Goal: Use online tool/utility: Utilize a website feature to perform a specific function

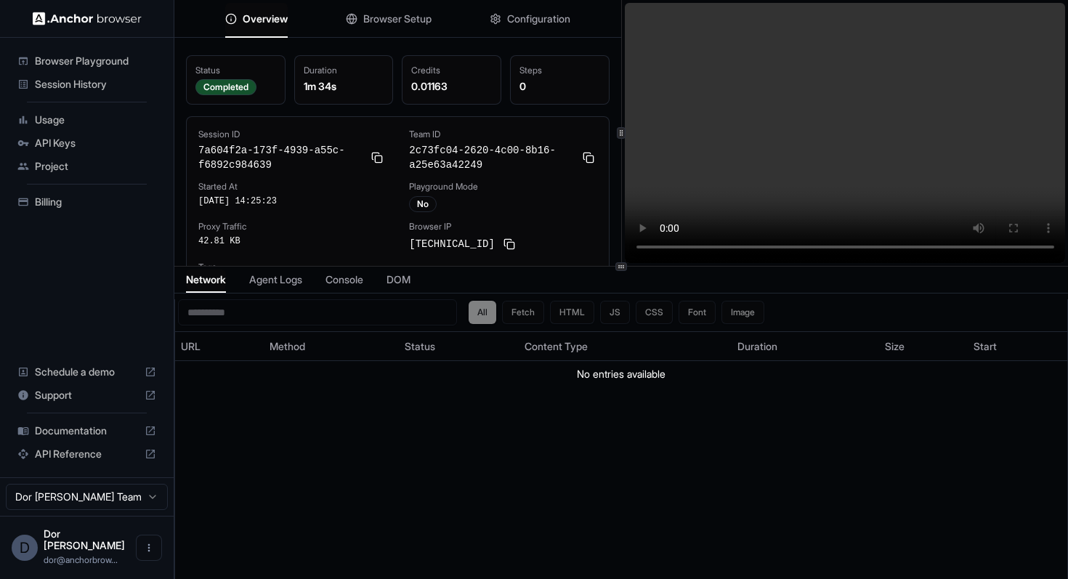
click at [394, 9] on button "Browser Setup" at bounding box center [389, 19] width 86 height 32
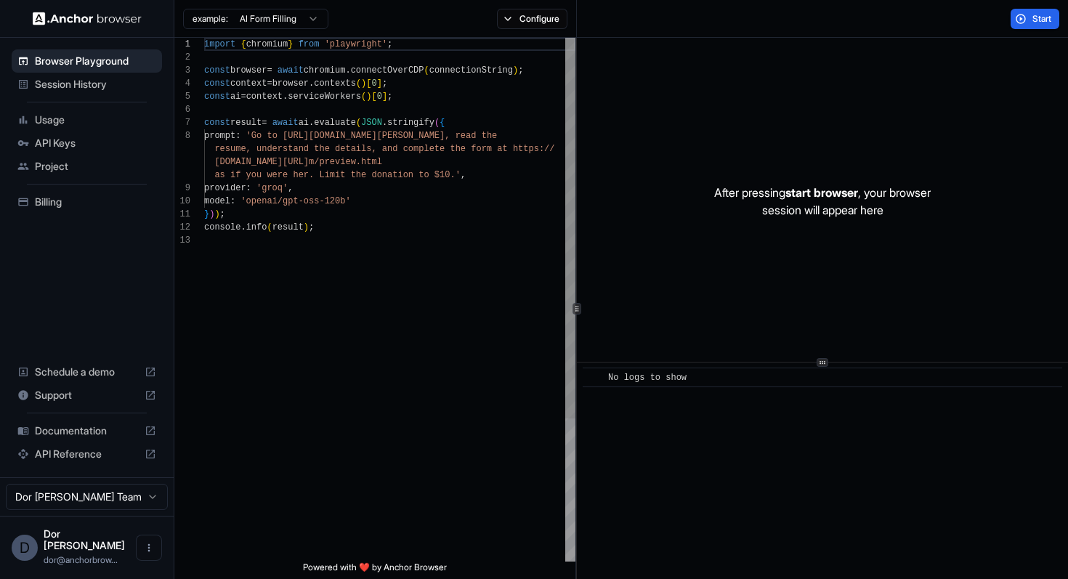
scroll to position [65, 0]
drag, startPoint x: 372, startPoint y: 107, endPoint x: 341, endPoint y: 368, distance: 263.4
click at [341, 368] on div "import { chromium } from 'playwright' ; const browser = await chromium . connec…" at bounding box center [389, 398] width 371 height 720
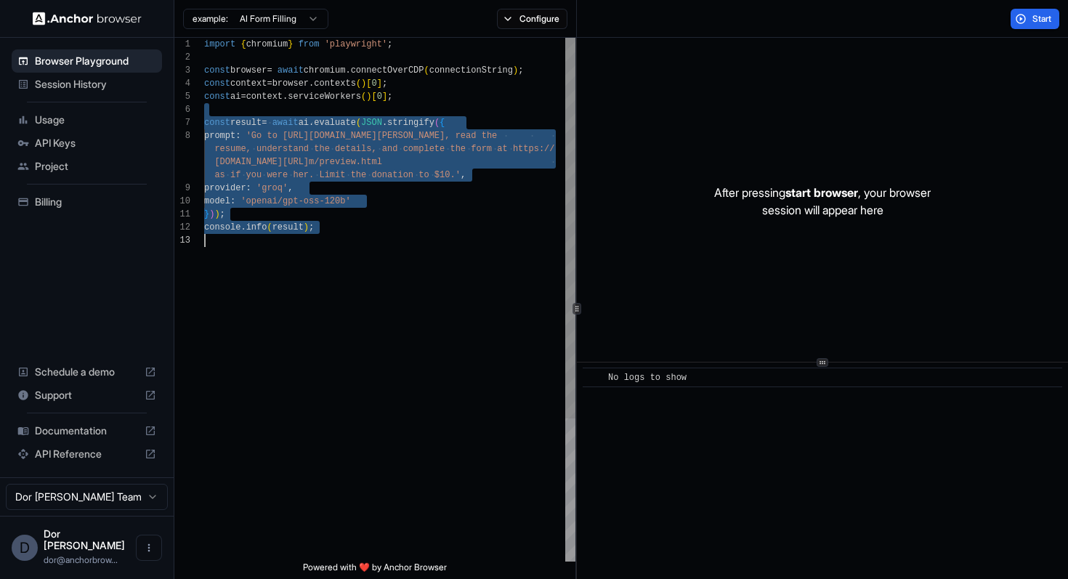
type textarea "**********"
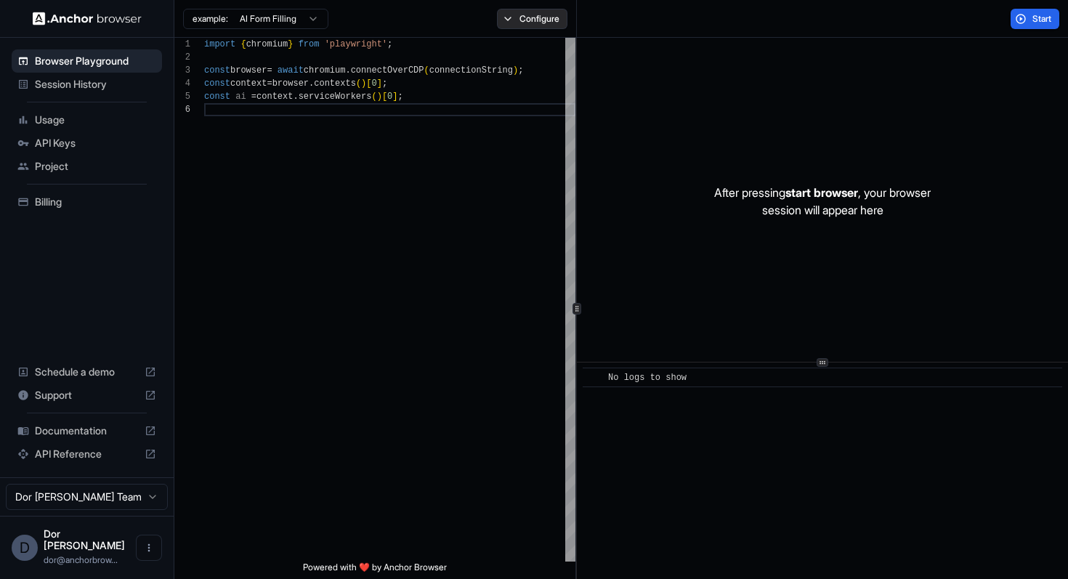
click at [538, 12] on button "Configure" at bounding box center [532, 19] width 70 height 20
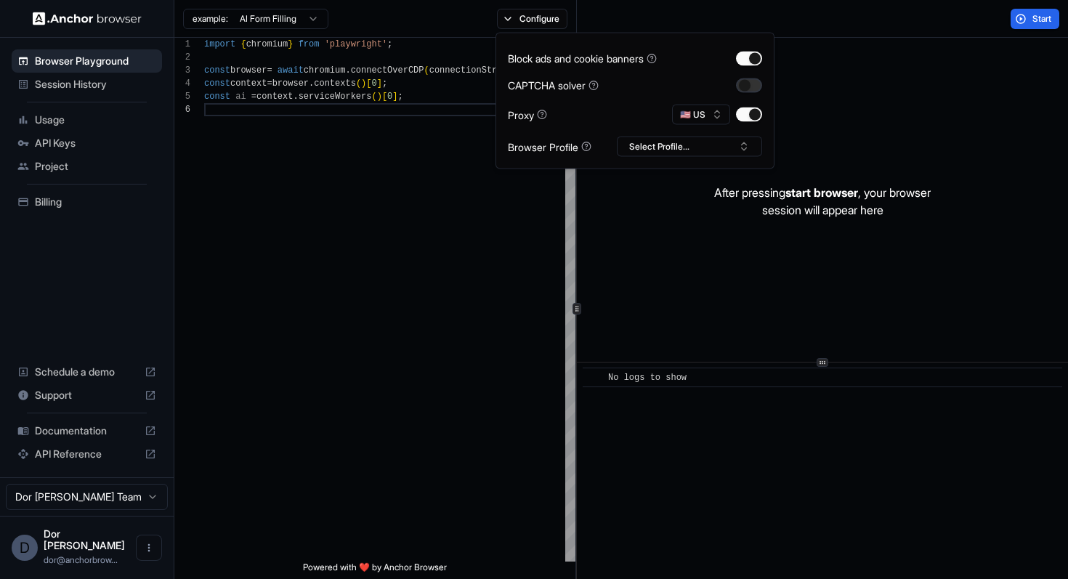
click at [745, 86] on button "button" at bounding box center [749, 85] width 26 height 15
click at [947, 23] on div "Start" at bounding box center [823, 19] width 492 height 38
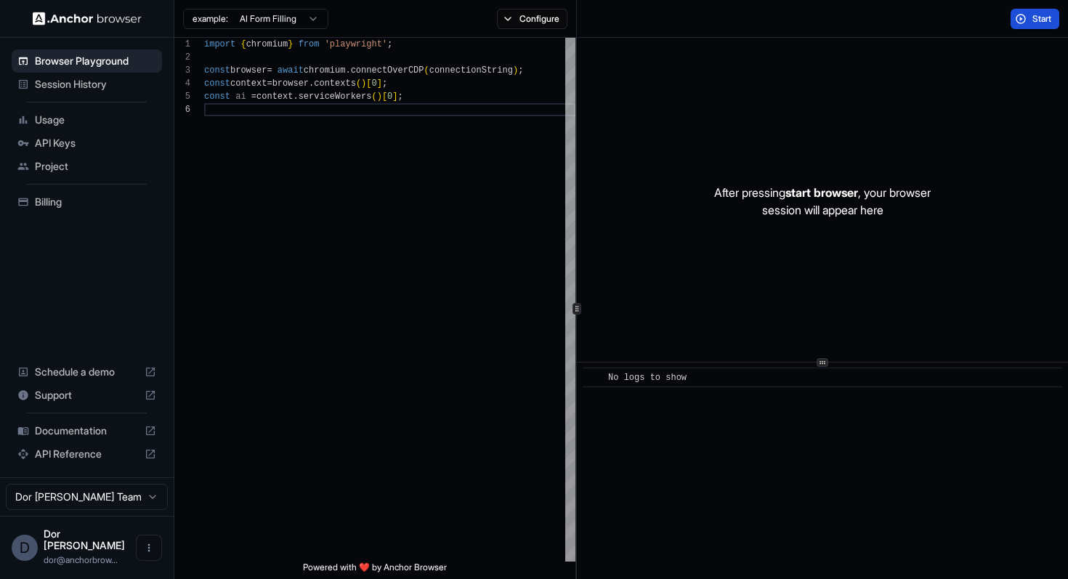
click at [1051, 16] on span "Start" at bounding box center [1042, 19] width 20 height 12
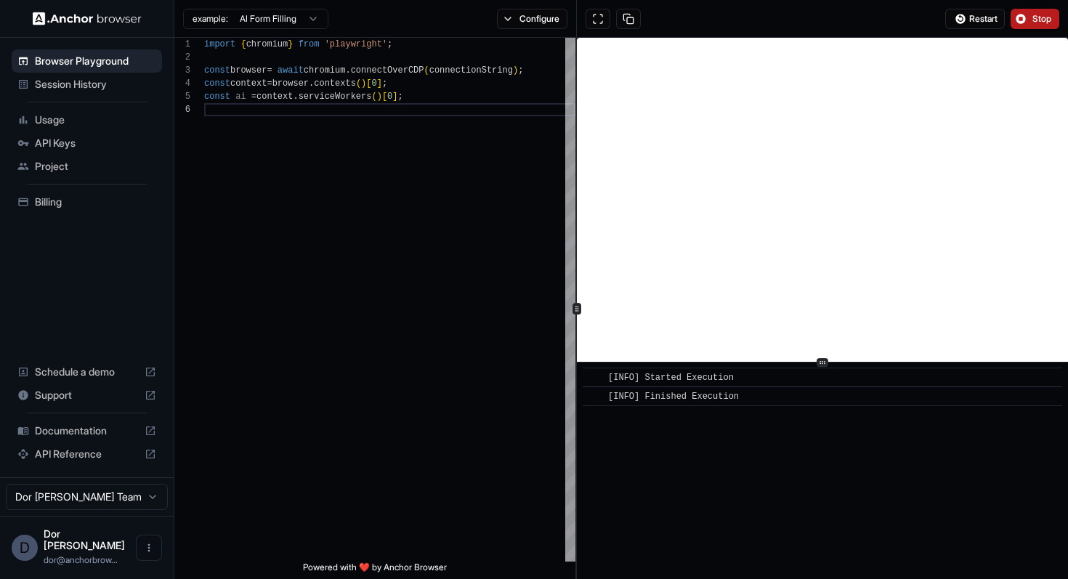
click at [899, 24] on div "Restart Stop" at bounding box center [823, 19] width 492 height 38
click at [848, 24] on div "Restart Stop" at bounding box center [823, 19] width 492 height 38
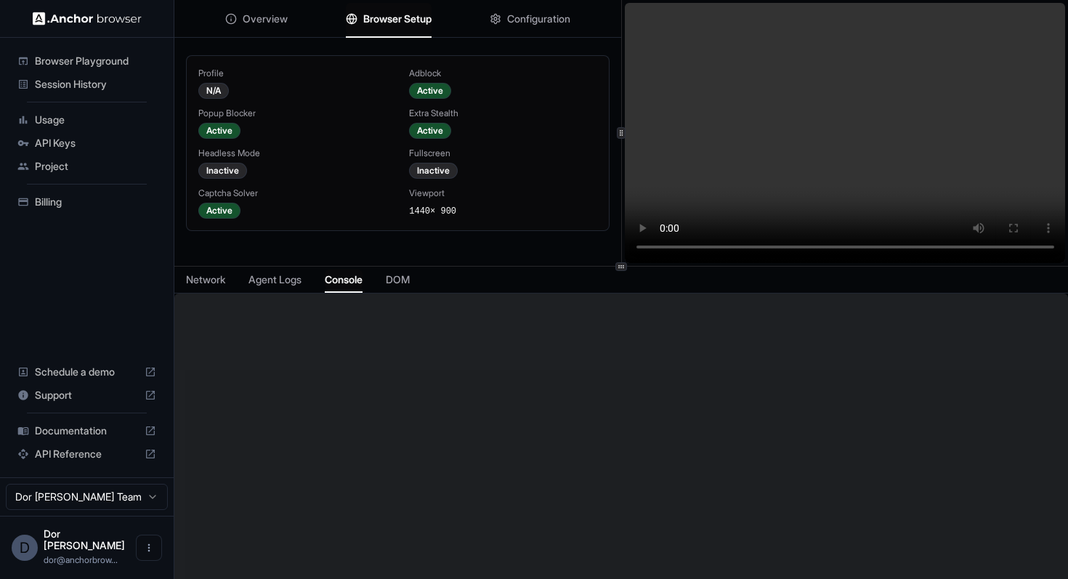
click at [343, 275] on span "Console" at bounding box center [344, 279] width 38 height 15
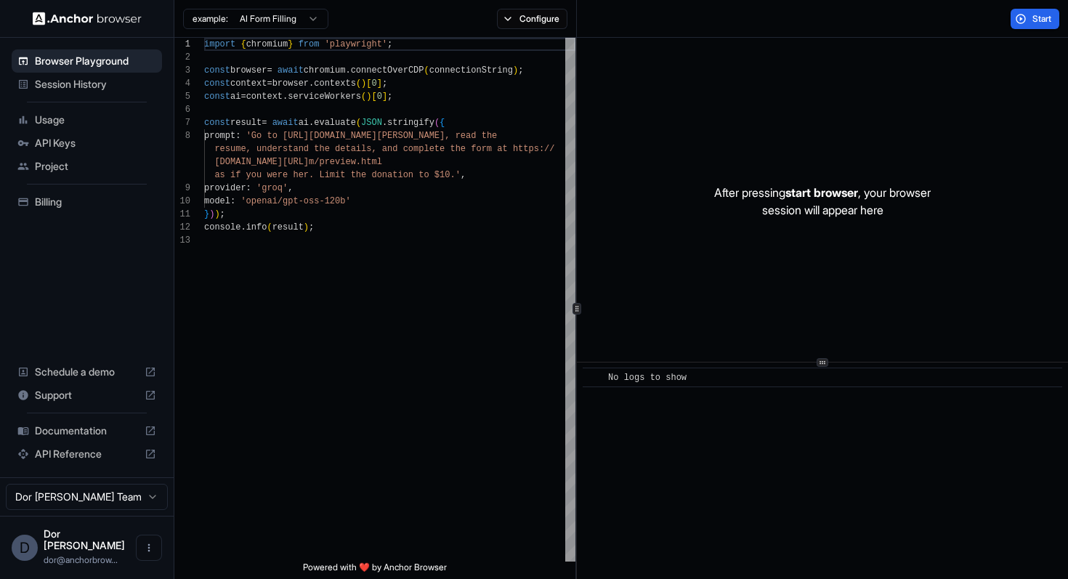
scroll to position [92, 0]
click at [730, 25] on div "Start" at bounding box center [823, 19] width 492 height 38
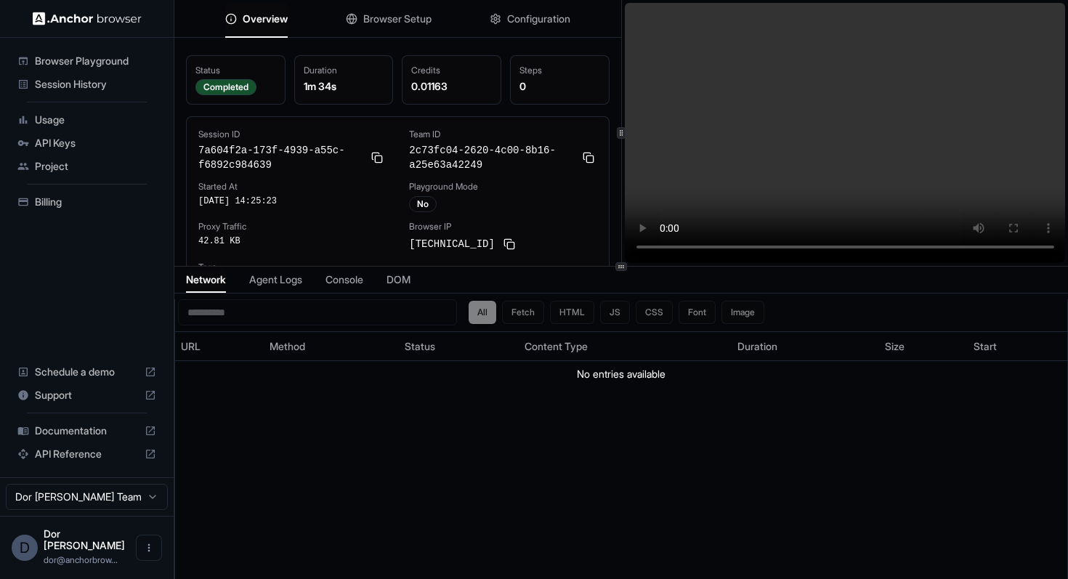
click at [348, 280] on span "Console" at bounding box center [344, 279] width 38 height 15
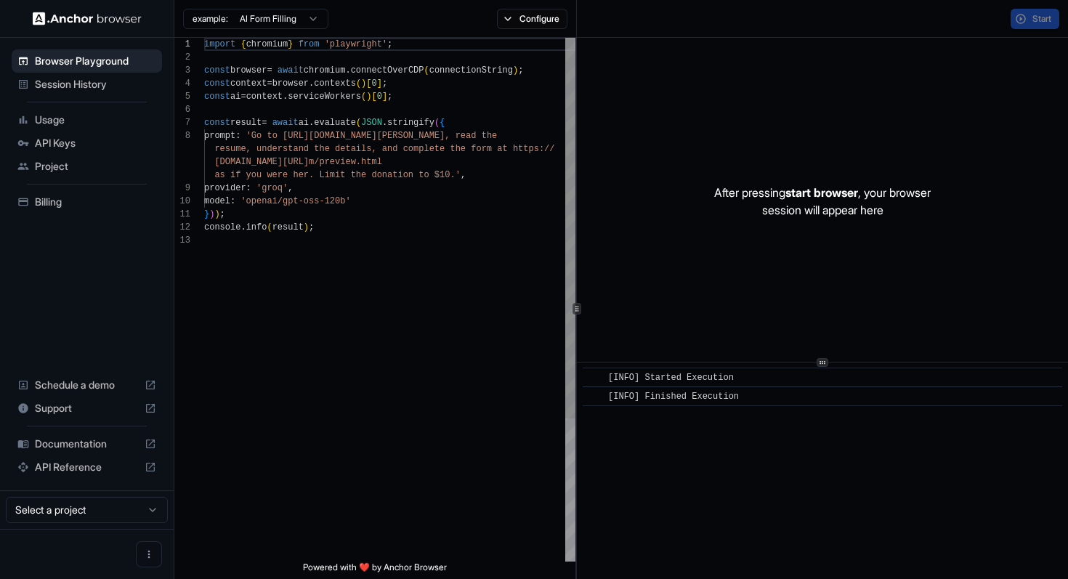
scroll to position [92, 0]
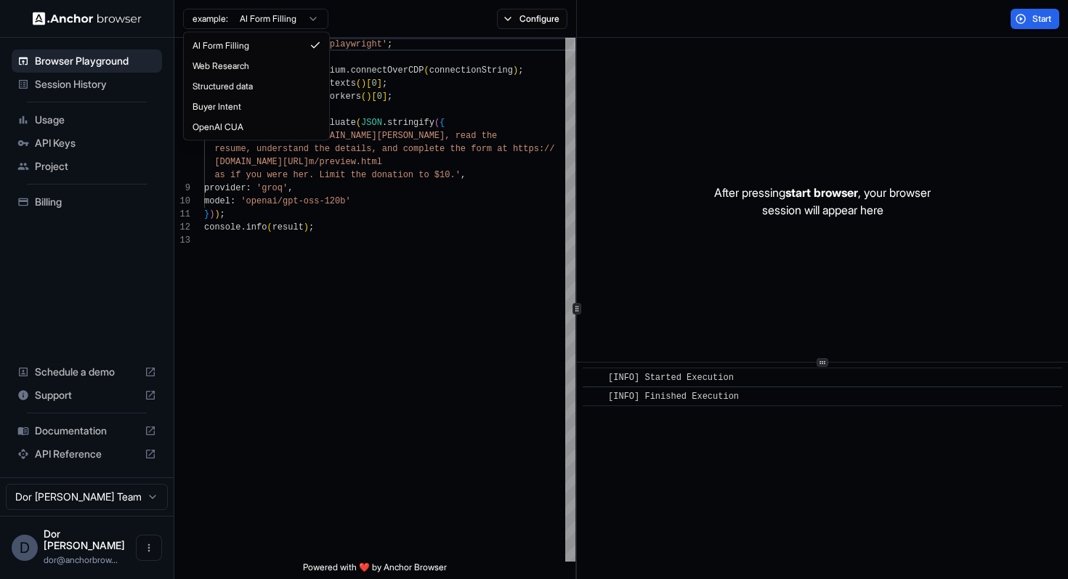
click at [231, 15] on html "Browser Playground Session History Usage API Keys Project Billing Schedule a de…" at bounding box center [534, 289] width 1068 height 579
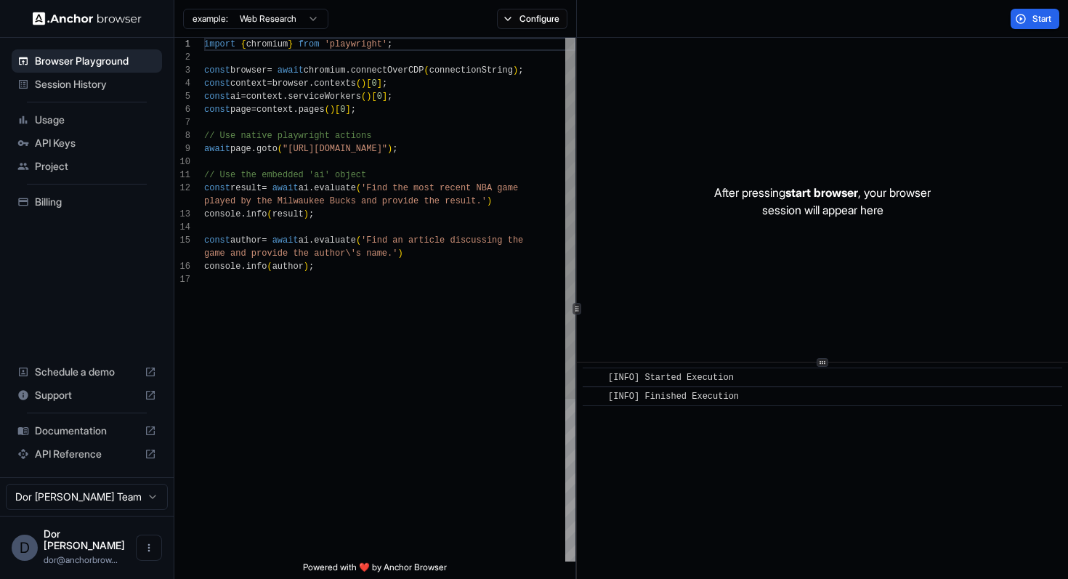
scroll to position [118, 0]
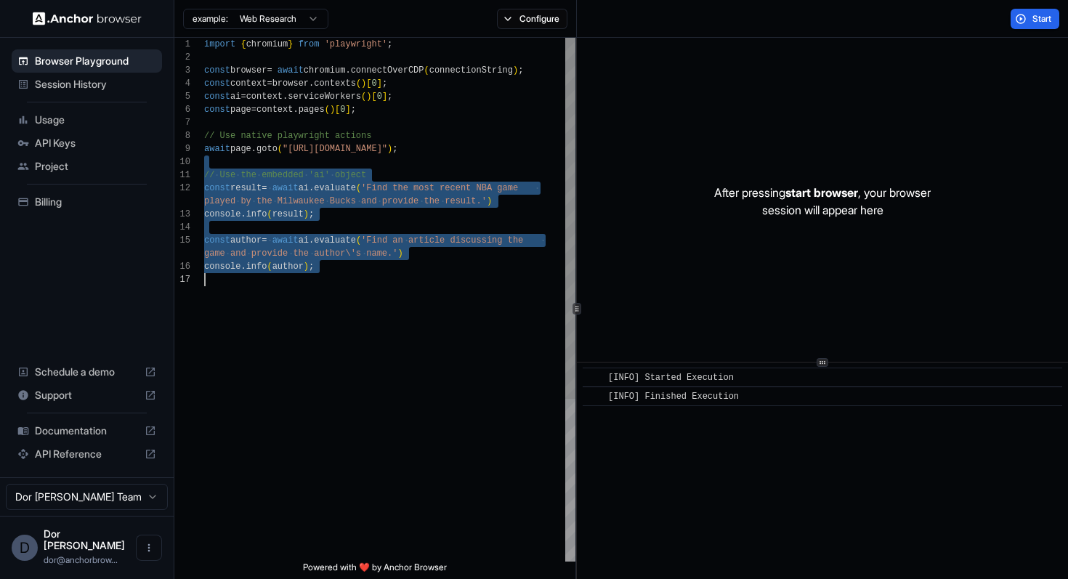
drag, startPoint x: 304, startPoint y: 165, endPoint x: 296, endPoint y: 325, distance: 160.0
click at [296, 325] on div "import { chromium } from 'playwright' ; const browser = await chromium . connec…" at bounding box center [389, 417] width 371 height 759
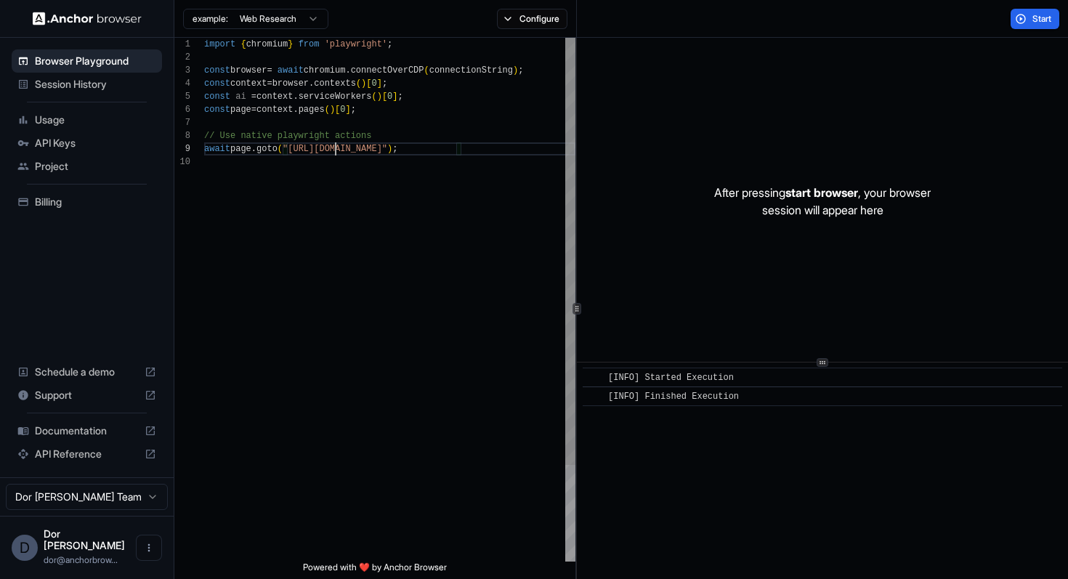
scroll to position [105, 0]
drag, startPoint x: 336, startPoint y: 147, endPoint x: 447, endPoint y: 150, distance: 110.5
click at [447, 150] on div "import { chromium } from 'playwright' ; const browser = await chromium . connec…" at bounding box center [389, 358] width 371 height 641
type textarea "**********"
click at [530, 15] on button "Configure" at bounding box center [532, 19] width 70 height 20
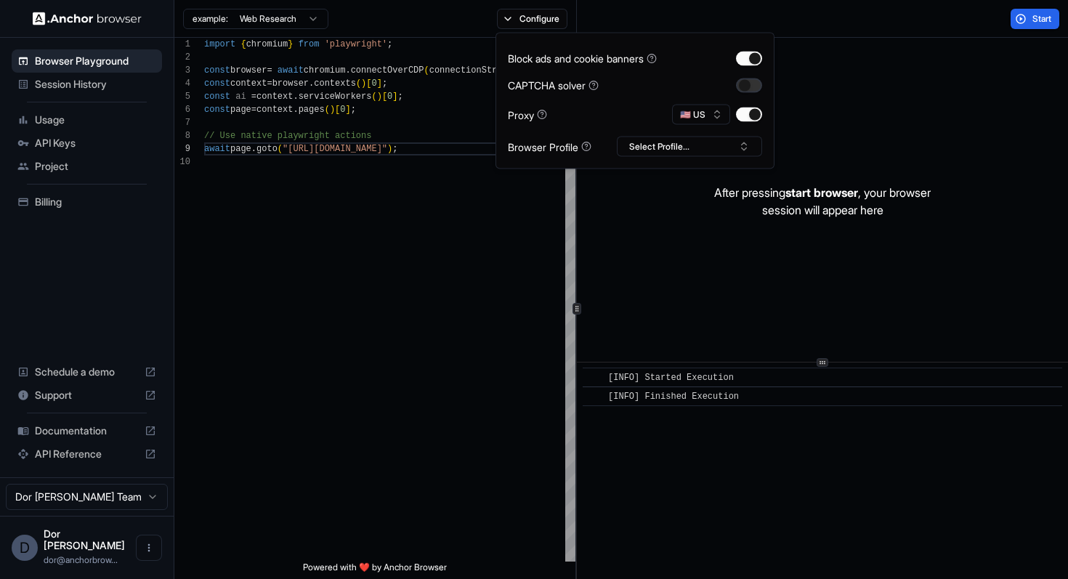
click at [750, 83] on button "button" at bounding box center [749, 85] width 26 height 15
click at [1039, 15] on span "Start" at bounding box center [1042, 19] width 20 height 12
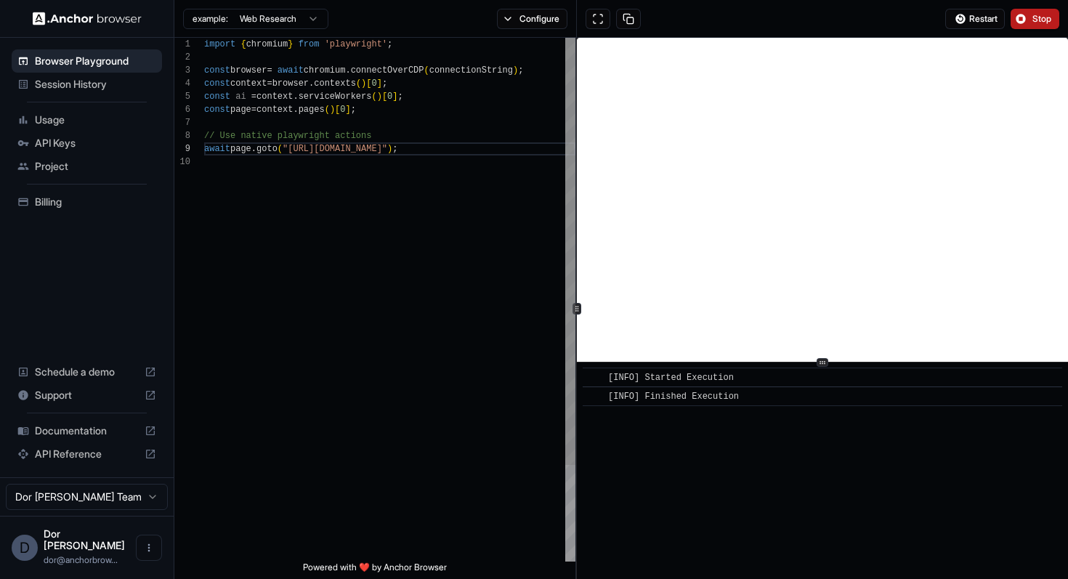
click at [397, 391] on div "import { chromium } from 'playwright' ; const browser = await chromium . connec…" at bounding box center [389, 358] width 371 height 641
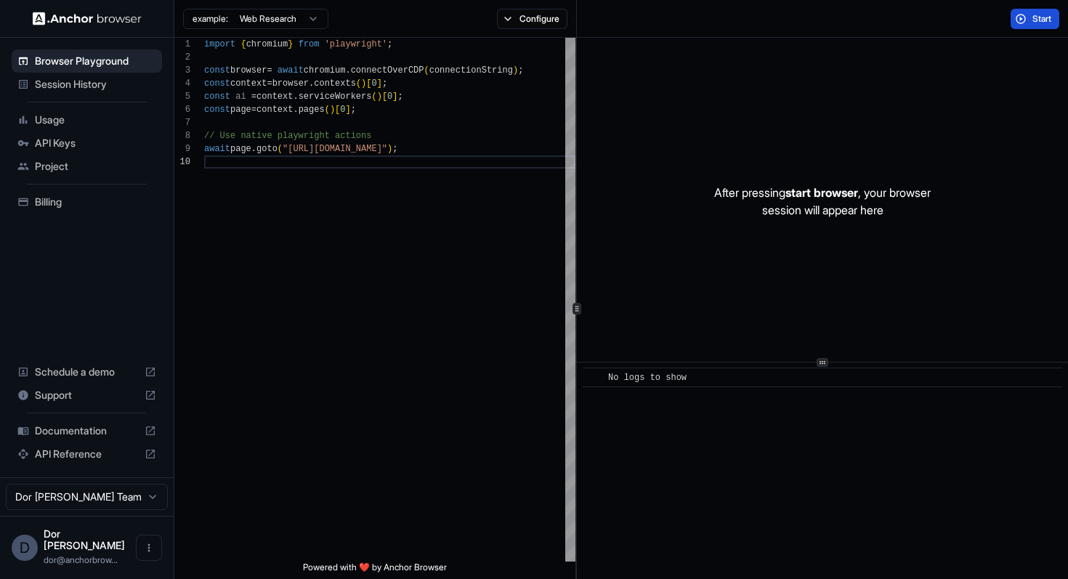
click at [1029, 16] on button "Start" at bounding box center [1034, 19] width 49 height 20
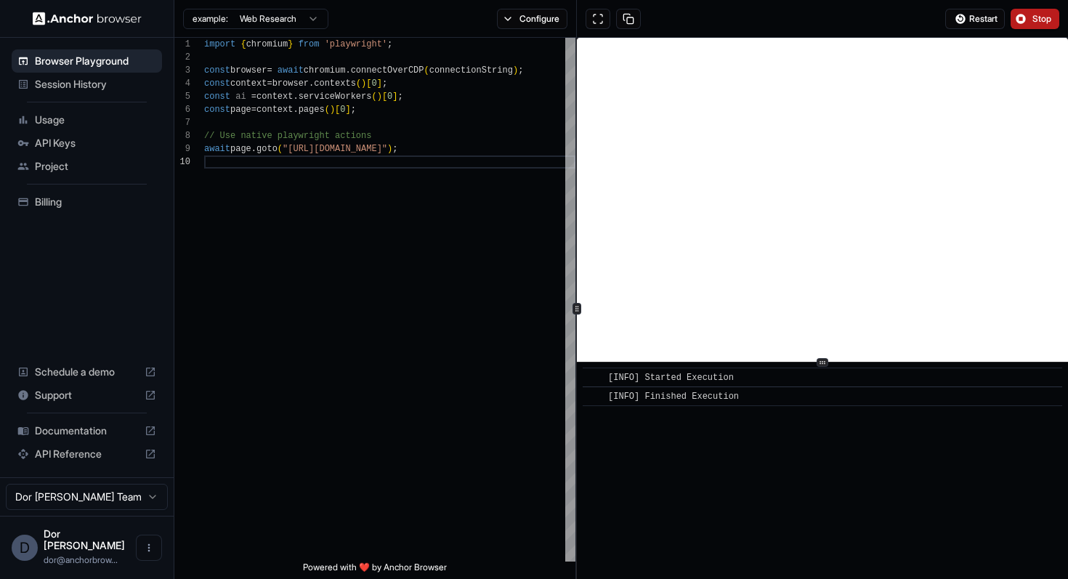
click at [1027, 13] on button "Stop" at bounding box center [1034, 19] width 49 height 20
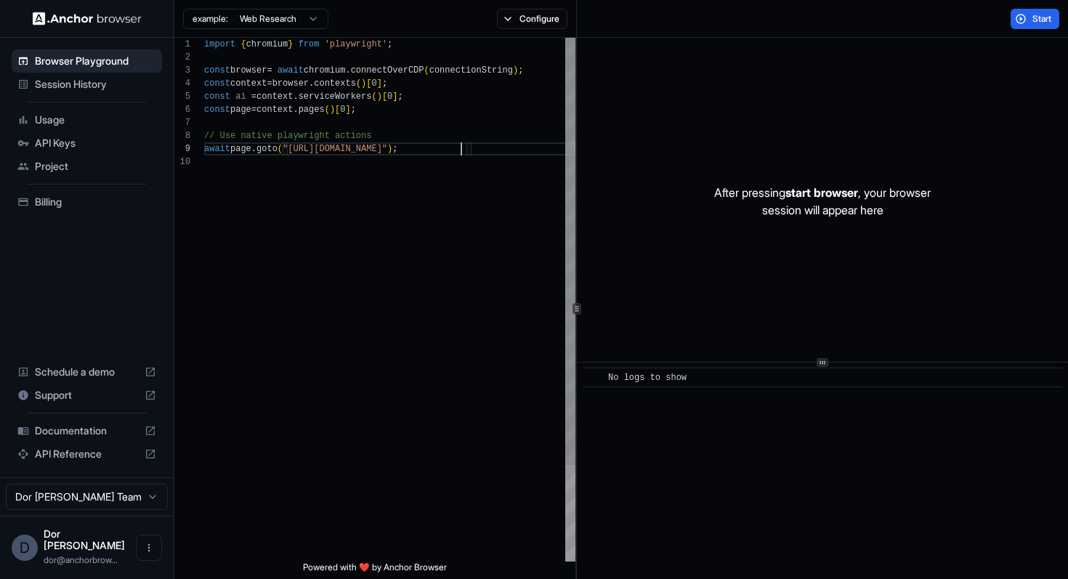
scroll to position [105, 0]
drag, startPoint x: 460, startPoint y: 148, endPoint x: 294, endPoint y: 145, distance: 165.7
click at [294, 145] on div "import { chromium } from 'playwright' ; const browser = await chromium . connec…" at bounding box center [389, 358] width 371 height 641
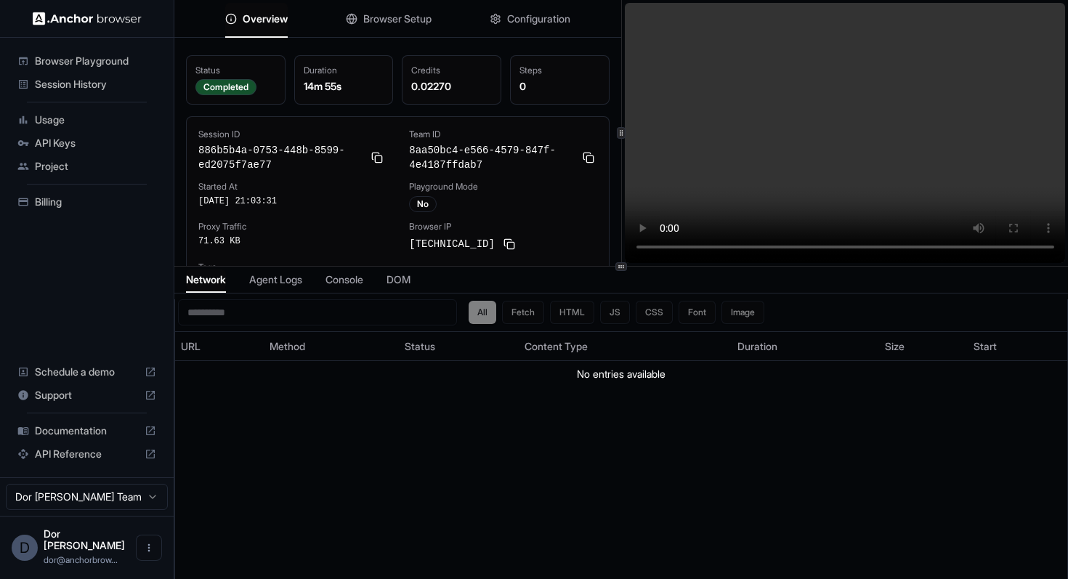
click at [540, 20] on span "Configuration" at bounding box center [538, 19] width 63 height 15
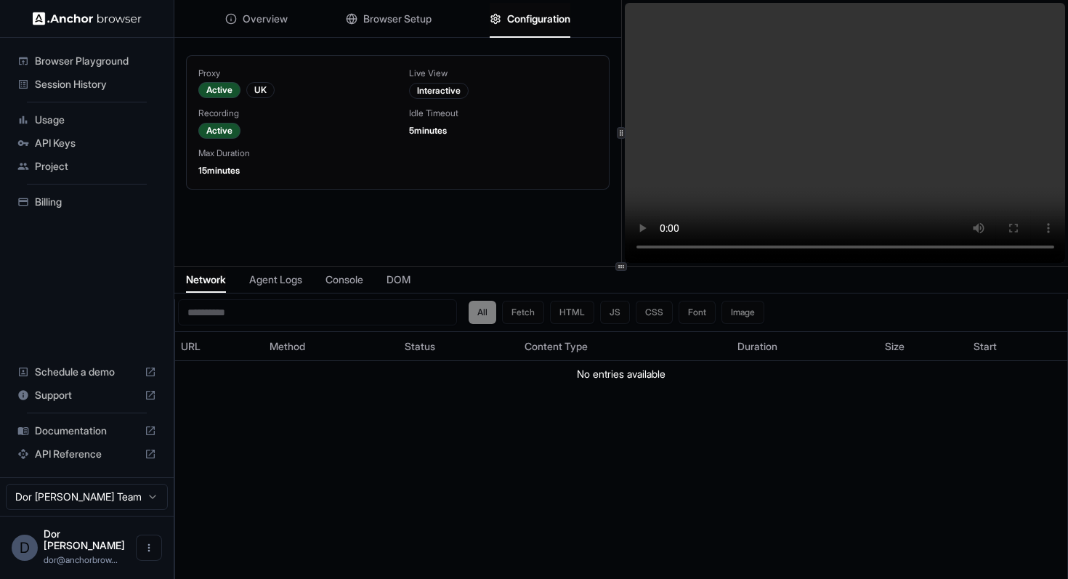
click at [418, 20] on span "Browser Setup" at bounding box center [397, 19] width 68 height 15
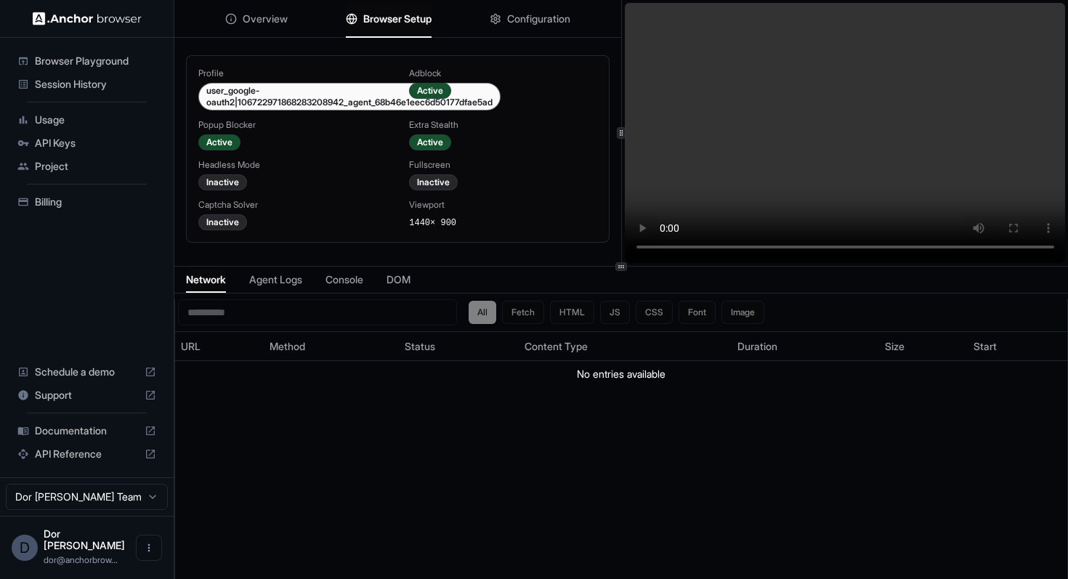
click at [511, 20] on span "Configuration" at bounding box center [538, 19] width 63 height 15
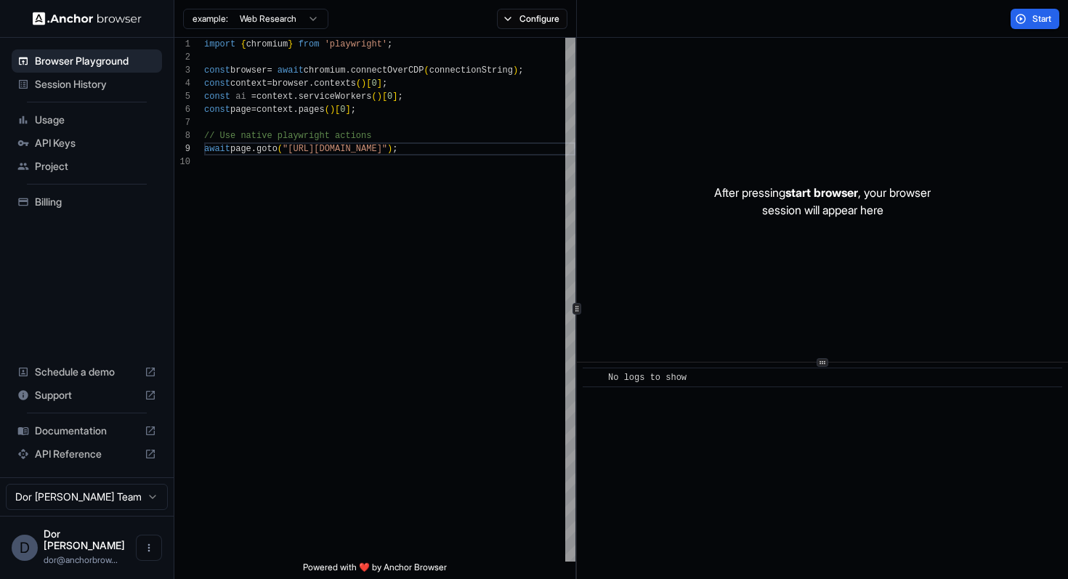
scroll to position [105, 0]
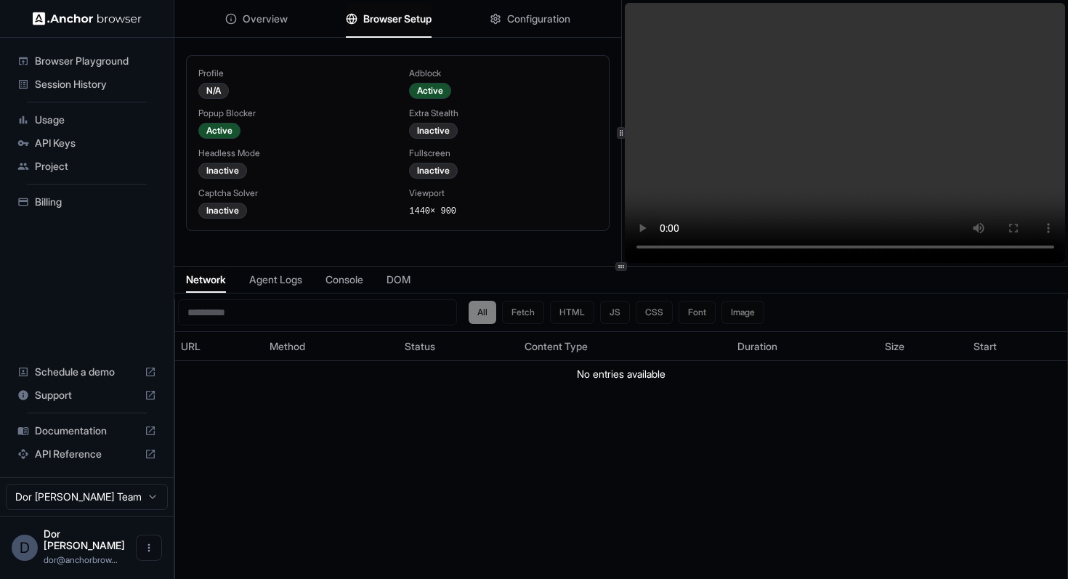
click at [408, 20] on span "Browser Setup" at bounding box center [397, 19] width 68 height 15
click at [507, 14] on span "Configuration" at bounding box center [538, 19] width 63 height 15
click at [422, 9] on button "Browser Setup" at bounding box center [389, 19] width 86 height 32
click at [248, 14] on span "Overview" at bounding box center [265, 19] width 45 height 15
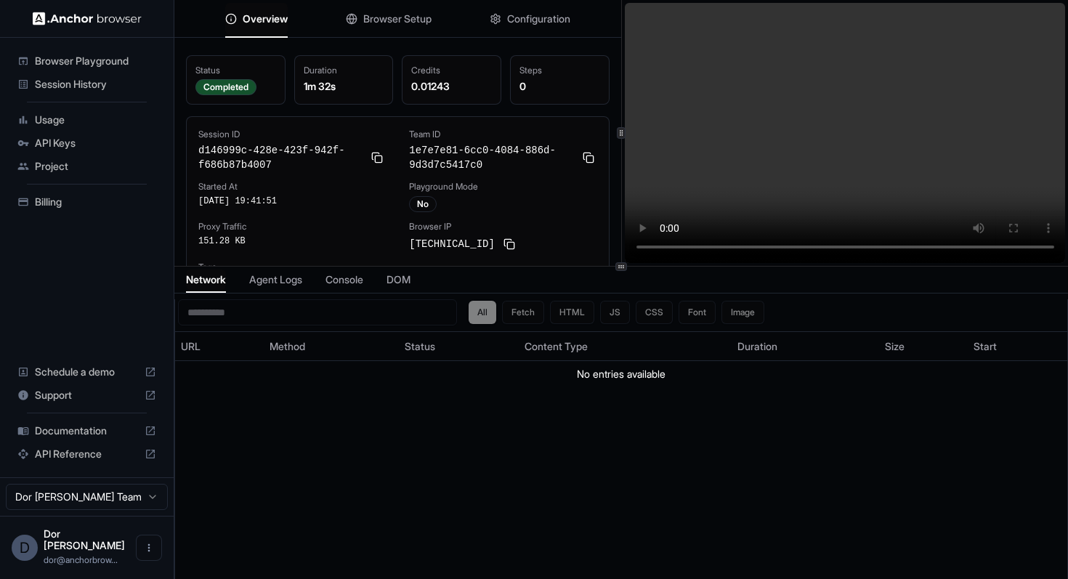
click at [393, 17] on span "Browser Setup" at bounding box center [397, 19] width 68 height 15
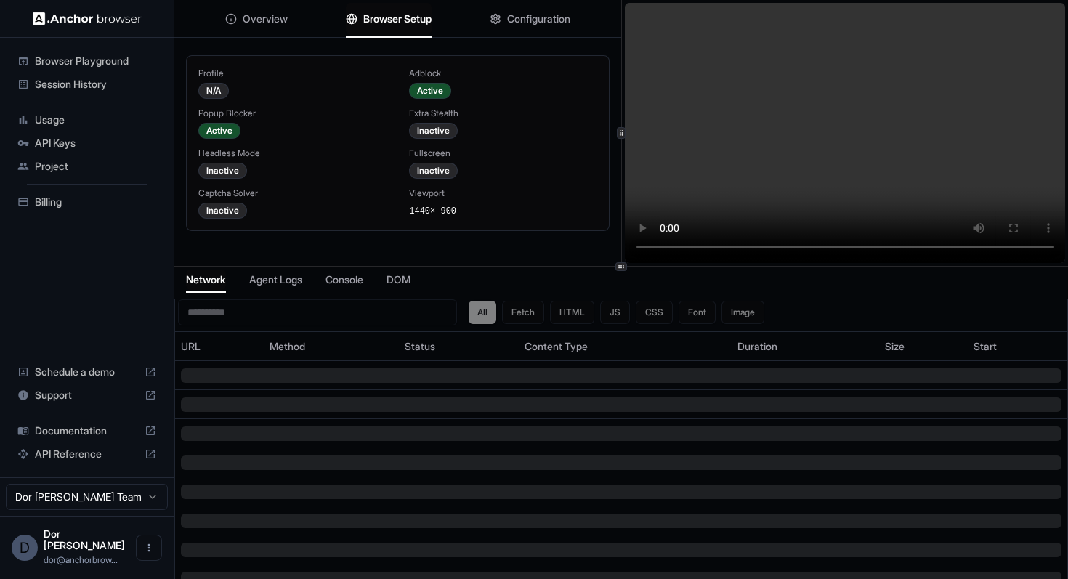
click at [253, 21] on span "Overview" at bounding box center [265, 19] width 45 height 15
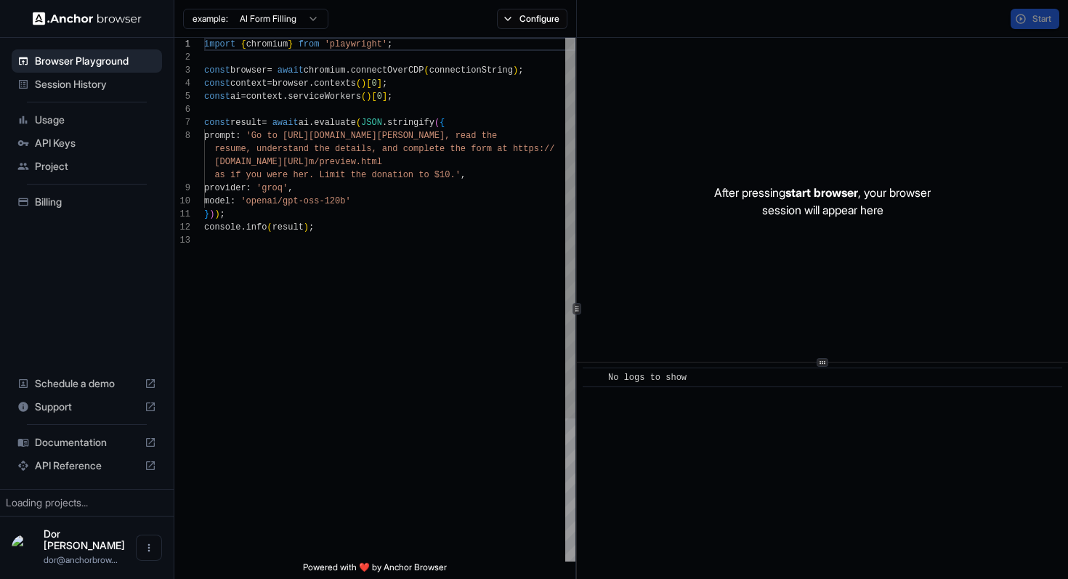
scroll to position [92, 0]
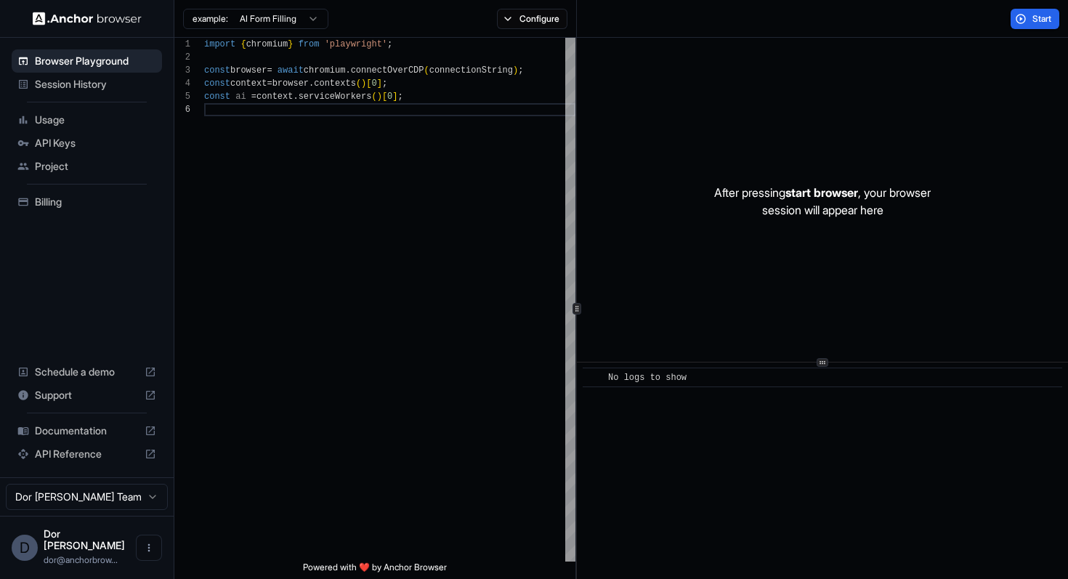
scroll to position [65, 0]
click at [414, 280] on div "import { chromium } from 'playwright' ; const browser = await chromium . connec…" at bounding box center [389, 332] width 371 height 589
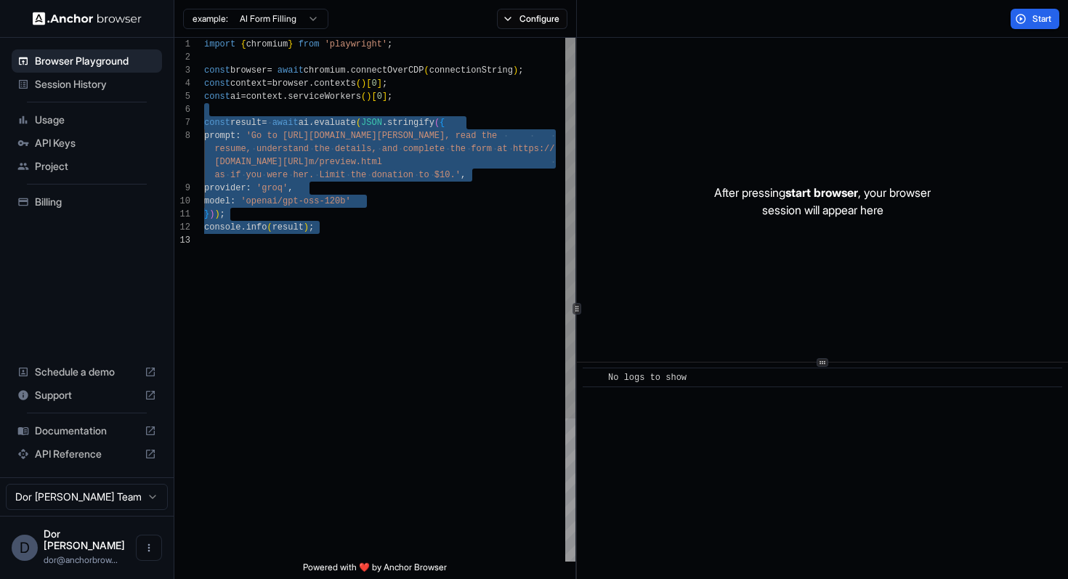
type textarea "**********"
